Goal: Transaction & Acquisition: Purchase product/service

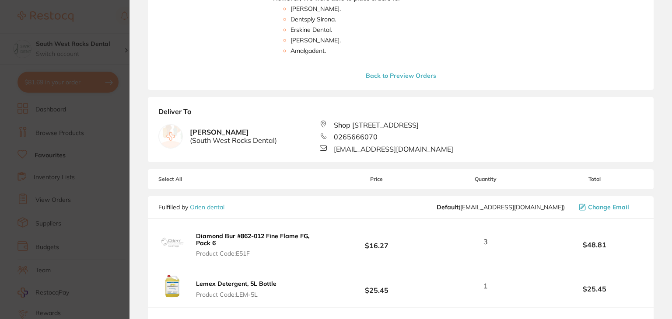
scroll to position [216, 0]
drag, startPoint x: 195, startPoint y: 245, endPoint x: 294, endPoint y: 233, distance: 100.0
click at [294, 233] on div "Diamond Bur #862-012 Fine Flame FG, Pack 6 Product Code: E51F" at bounding box center [243, 240] width 170 height 31
click at [311, 240] on div "Diamond Bur #862-012 Fine Flame FG, Pack 6 Product Code: E51F" at bounding box center [243, 240] width 170 height 31
drag, startPoint x: 311, startPoint y: 240, endPoint x: 187, endPoint y: 88, distance: 196.4
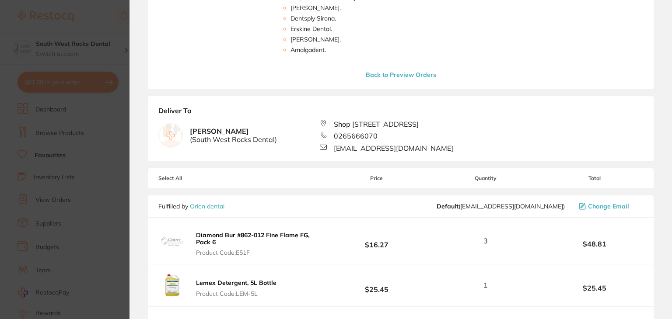
click at [232, 242] on button "Diamond Bur #862-012 Fine Flame FG, Pack 6 Product Code: E51F" at bounding box center [260, 243] width 135 height 25
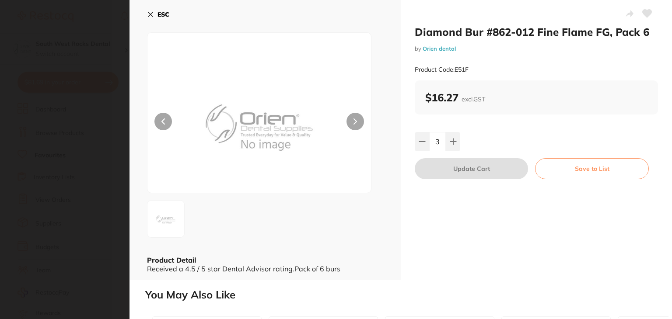
scroll to position [0, 0]
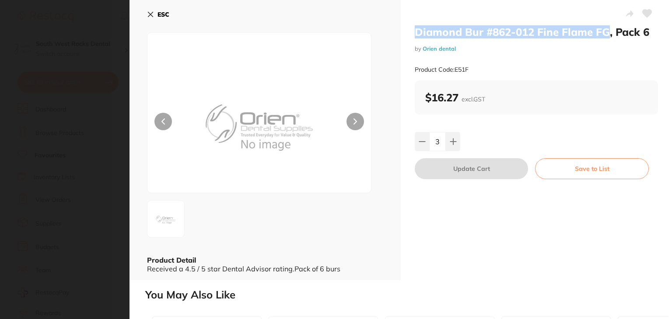
drag, startPoint x: 413, startPoint y: 33, endPoint x: 609, endPoint y: 35, distance: 195.9
click at [609, 35] on div "Diamond Bur #862-012 Fine Flame FG, Pack 6 by Orien dental Product Code: E51F $…" at bounding box center [536, 140] width 271 height 280
copy h2 "Diamond Bur #862-012 Fine Flame FG"
click at [149, 19] on button "ESC" at bounding box center [158, 14] width 22 height 15
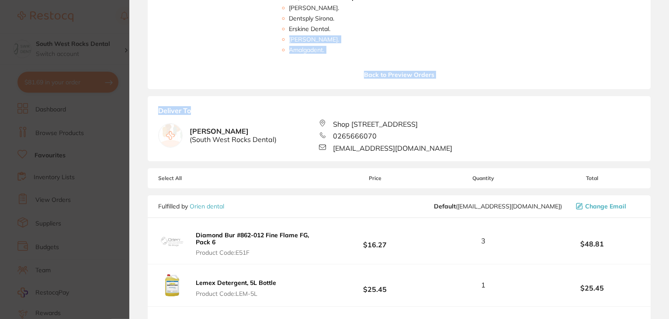
drag, startPoint x: 667, startPoint y: 119, endPoint x: 655, endPoint y: 28, distance: 91.7
click at [655, 28] on section "Your orders are being processed and we will notify you once we have placed the …" at bounding box center [399, 159] width 540 height 319
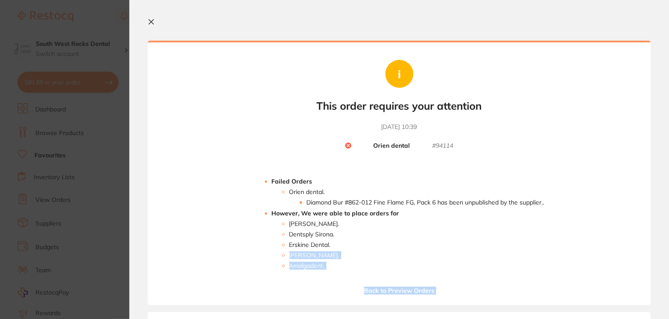
click at [149, 23] on icon at bounding box center [151, 21] width 7 height 7
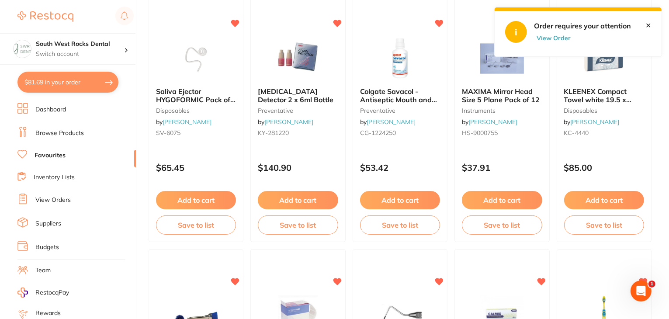
click at [51, 80] on button "$81.69 in your order" at bounding box center [67, 82] width 101 height 21
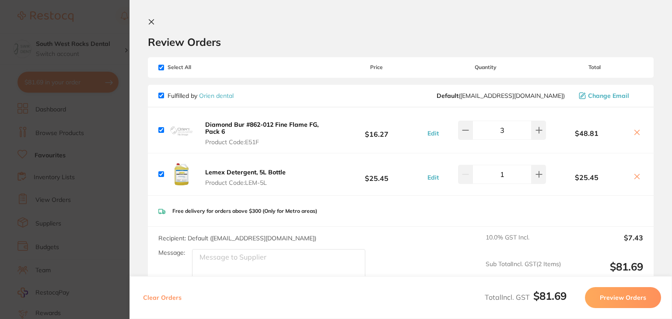
click at [158, 67] on input "checkbox" at bounding box center [161, 68] width 6 height 6
checkbox input "false"
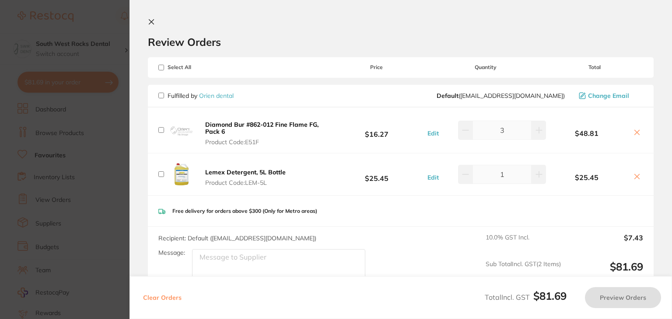
click at [153, 22] on icon at bounding box center [151, 21] width 7 height 7
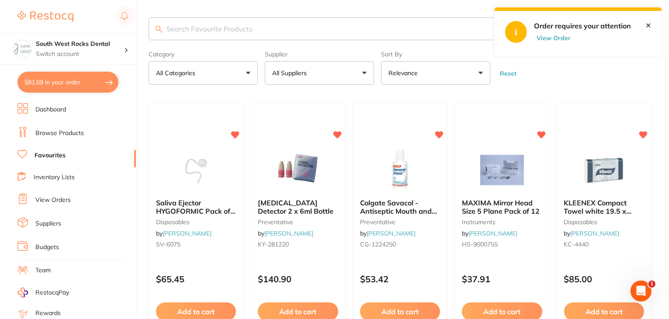
click at [262, 27] on input "search" at bounding box center [400, 28] width 503 height 23
paste input "Diamond Bur #862-012 Fine Flame FG"
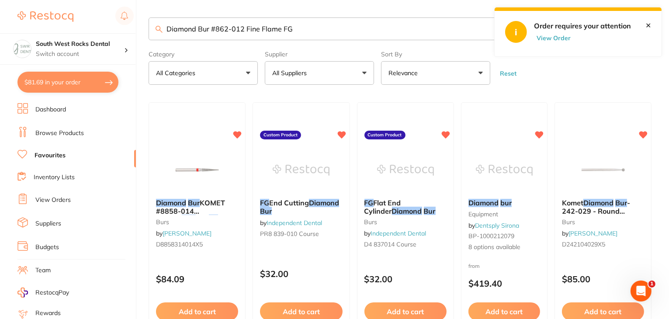
type input "Diamond Bur #862-012 Fine Flame FG"
click at [70, 79] on button "$81.69 in your order" at bounding box center [67, 82] width 101 height 21
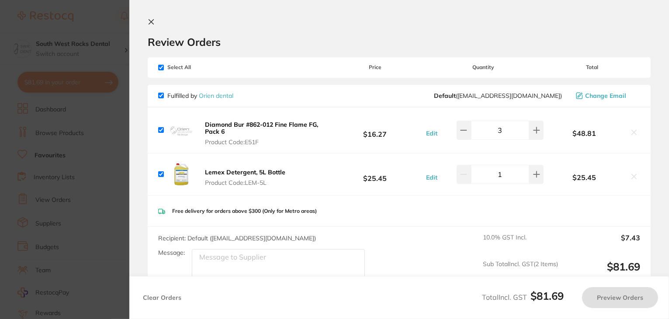
checkbox input "true"
click at [159, 66] on input "checkbox" at bounding box center [161, 68] width 6 height 6
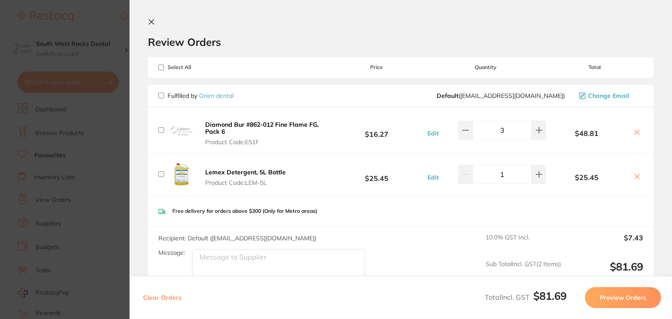
checkbox input "false"
click at [635, 178] on icon at bounding box center [636, 176] width 5 height 5
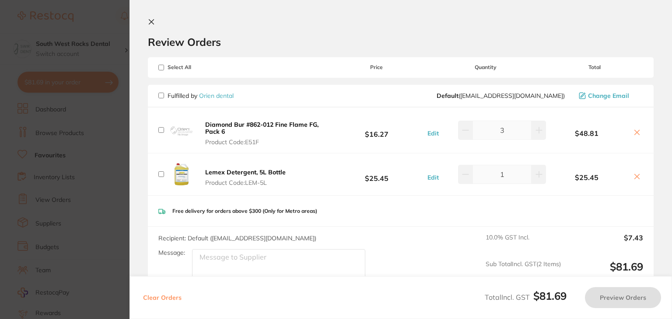
click at [156, 24] on button at bounding box center [153, 22] width 10 height 8
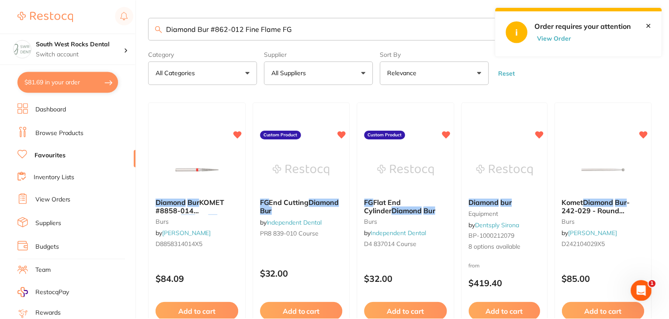
scroll to position [65, 0]
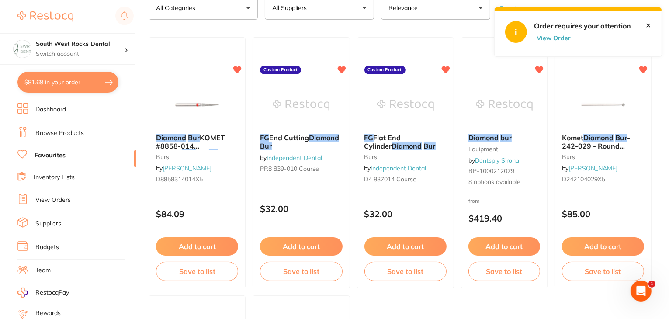
click at [58, 135] on link "Browse Products" at bounding box center [59, 133] width 49 height 9
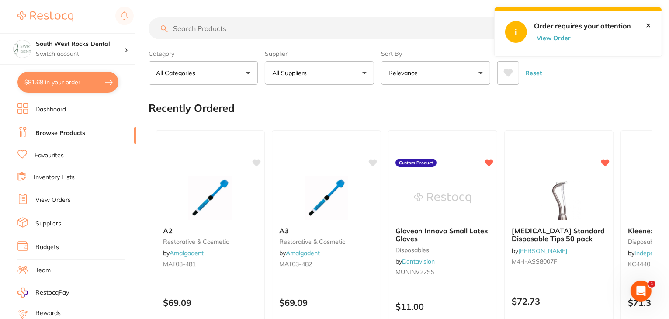
drag, startPoint x: 58, startPoint y: 135, endPoint x: 218, endPoint y: 26, distance: 193.4
click at [218, 26] on input "search" at bounding box center [350, 28] width 403 height 22
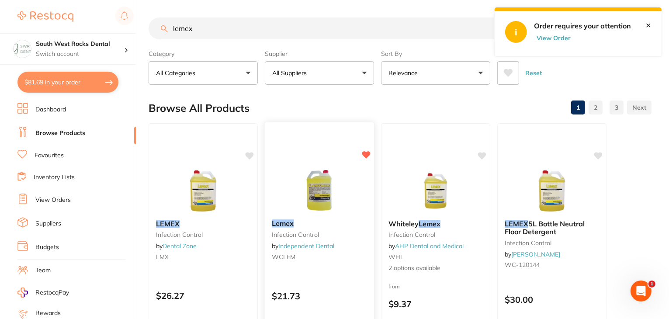
type input "lemex"
click at [317, 195] on img at bounding box center [319, 190] width 57 height 44
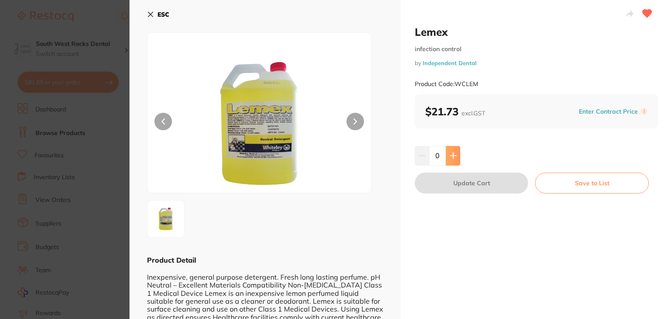
click at [450, 158] on icon at bounding box center [453, 155] width 7 height 7
type input "1"
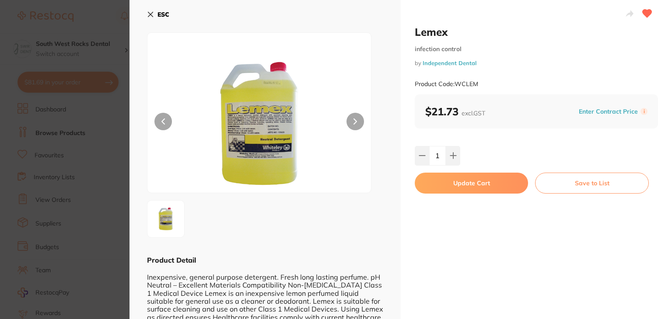
click at [459, 179] on button "Update Cart" at bounding box center [471, 183] width 113 height 21
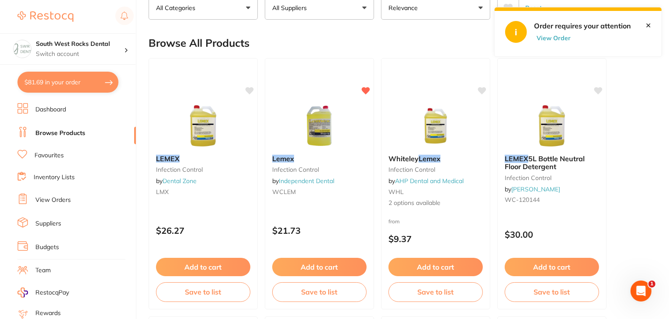
click at [74, 79] on button "$81.69 in your order" at bounding box center [67, 82] width 101 height 21
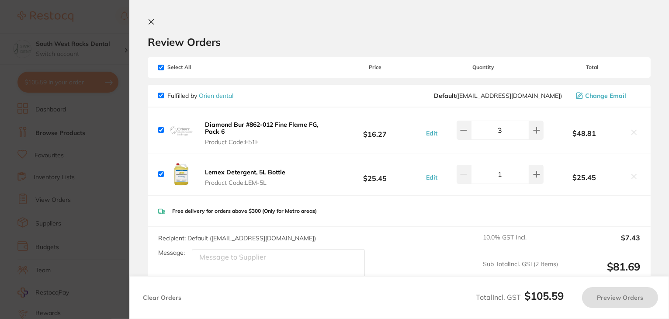
checkbox input "true"
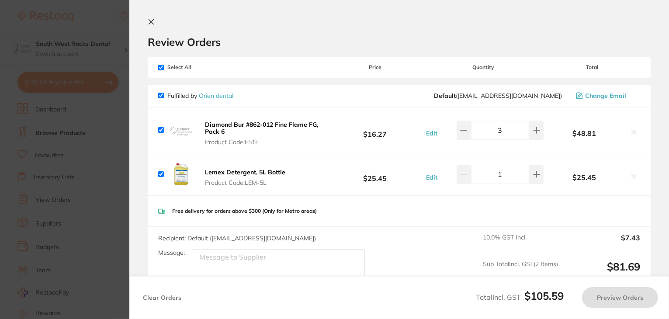
checkbox input "true"
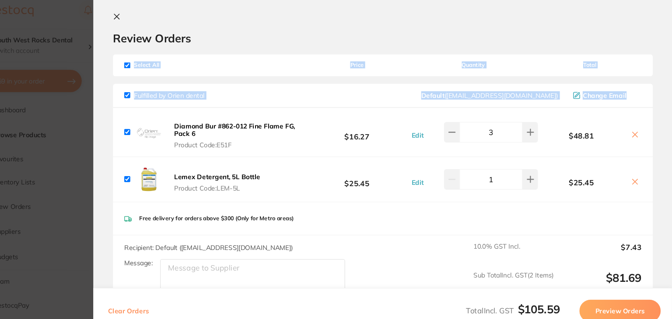
drag, startPoint x: 669, startPoint y: 38, endPoint x: 670, endPoint y: 85, distance: 47.7
click at [670, 85] on section "Review Orders Your orders are being processed and we will notify you once we ha…" at bounding box center [400, 159] width 542 height 319
click at [627, 45] on h2 "Review Orders" at bounding box center [400, 41] width 505 height 13
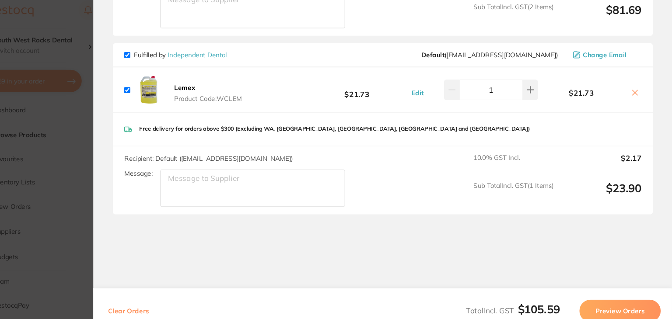
scroll to position [253, 0]
click at [269, 184] on textarea "Message:" at bounding box center [278, 181] width 173 height 35
type textarea "Please add to other order placed earlier."
click at [327, 210] on section "Review Orders Your orders are being processed and we will notify you once we ha…" at bounding box center [400, 159] width 542 height 319
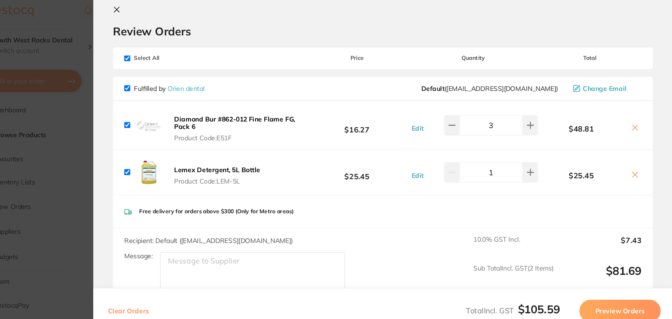
scroll to position [0, 0]
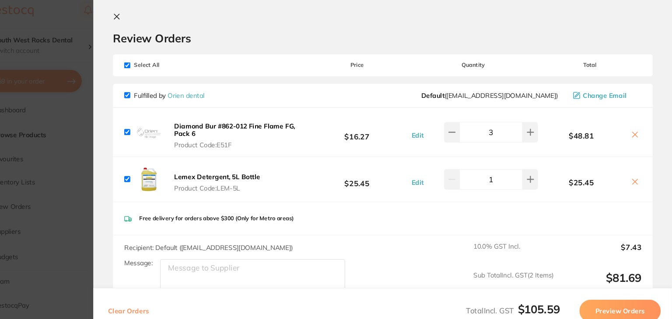
click at [160, 66] on input "checkbox" at bounding box center [161, 68] width 6 height 6
checkbox input "false"
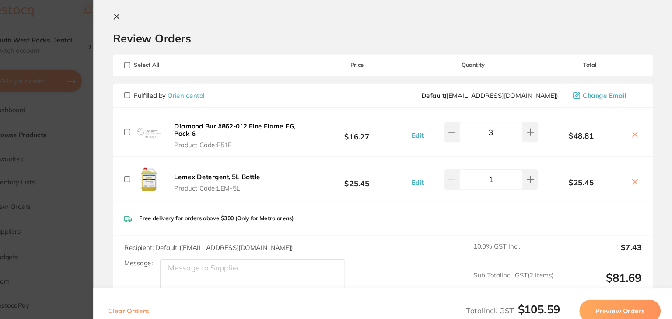
checkbox input "false"
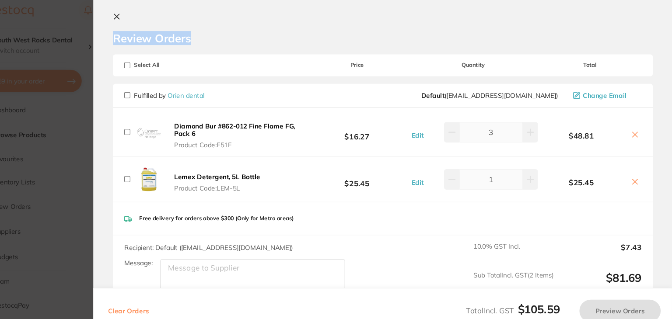
drag, startPoint x: 669, startPoint y: 13, endPoint x: 670, endPoint y: 40, distance: 27.1
click at [670, 40] on section "Review Orders Your orders are being processed and we will notify you once we ha…" at bounding box center [400, 159] width 542 height 319
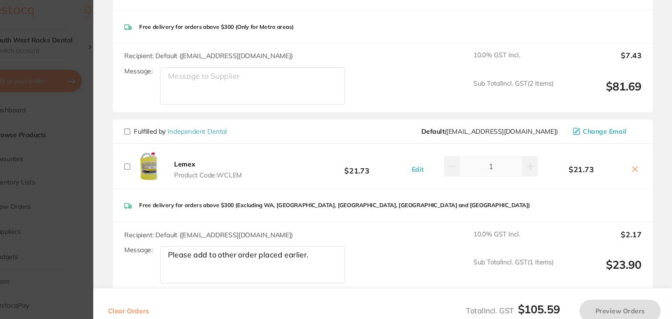
scroll to position [213, 0]
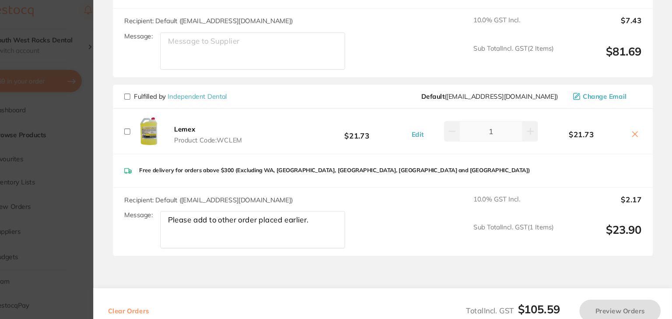
click at [160, 96] on input "checkbox" at bounding box center [161, 97] width 6 height 6
checkbox input "true"
click at [616, 295] on button "Preview Orders" at bounding box center [623, 297] width 76 height 21
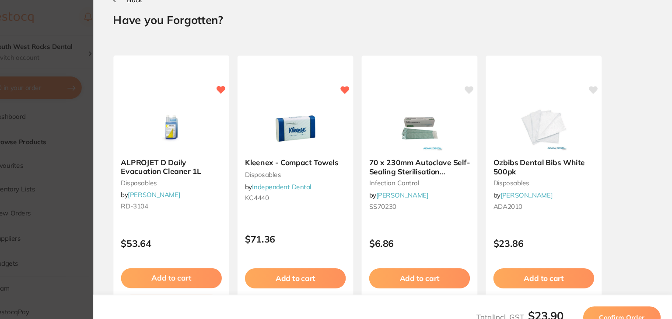
scroll to position [0, 0]
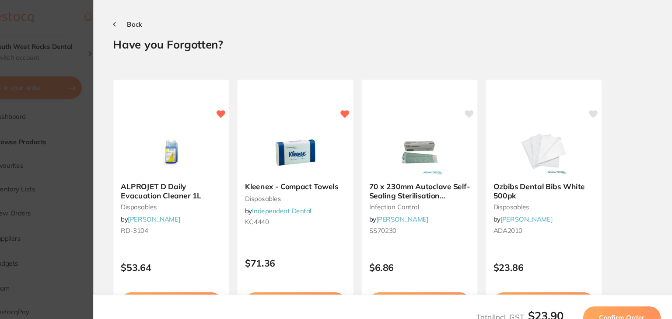
click at [616, 288] on button "Confirm Order" at bounding box center [624, 297] width 73 height 21
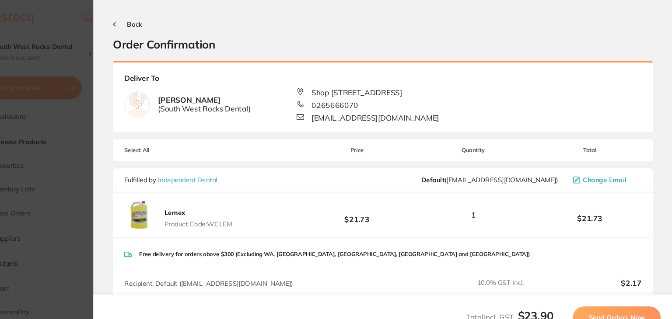
click at [616, 288] on button "Send Orders Now" at bounding box center [619, 297] width 82 height 21
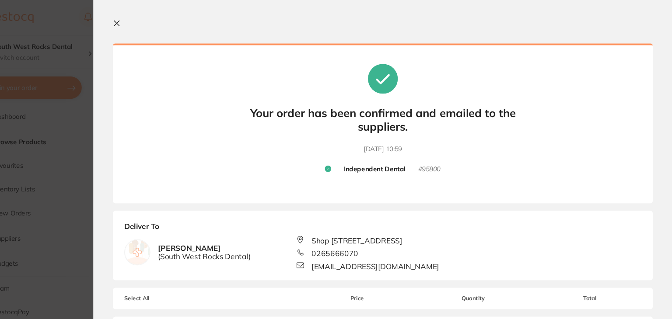
click at [148, 23] on icon at bounding box center [151, 21] width 7 height 7
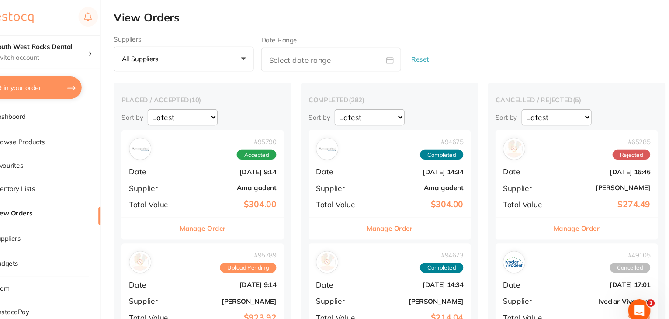
checkbox input "false"
